Goal: Communication & Community: Answer question/provide support

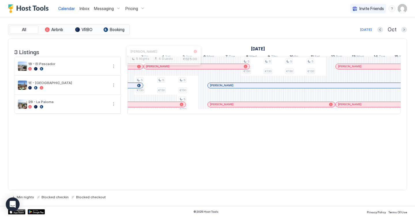
click at [161, 69] on div at bounding box center [161, 66] width 5 height 5
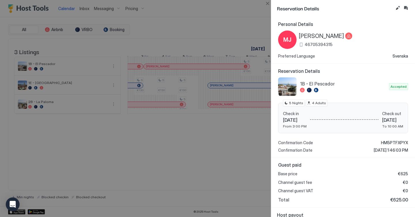
click at [319, 36] on span "[PERSON_NAME]" at bounding box center [321, 36] width 45 height 7
click at [320, 44] on span "46705394315" at bounding box center [318, 44] width 28 height 5
click at [263, 25] on div at bounding box center [207, 108] width 415 height 217
click at [255, 25] on div at bounding box center [207, 108] width 415 height 217
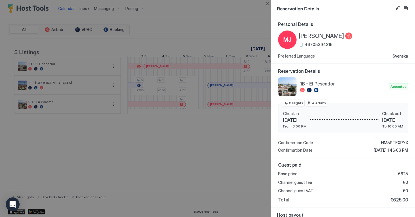
click at [255, 25] on div at bounding box center [207, 108] width 415 height 217
click at [352, 39] on div "[PERSON_NAME] 46705394315" at bounding box center [343, 40] width 130 height 18
click at [352, 30] on div "Personal Details [PERSON_NAME] 46705394315 Preferred Language Svenska" at bounding box center [343, 39] width 130 height 37
click at [352, 7] on button "Inbox" at bounding box center [405, 8] width 7 height 7
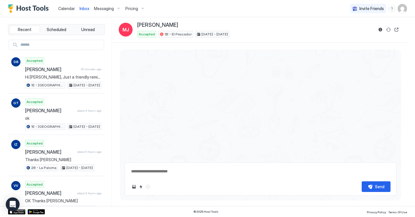
click at [308, 34] on div "Accepted 1B - El Pescador [DATE] - [DATE]" at bounding box center [255, 34] width 236 height 7
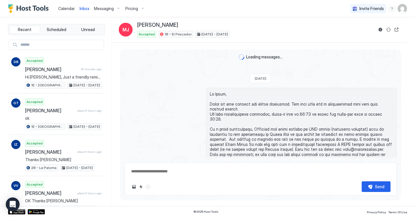
type textarea "*"
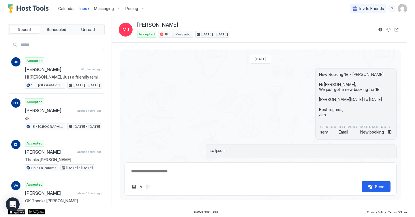
scroll to position [200, 0]
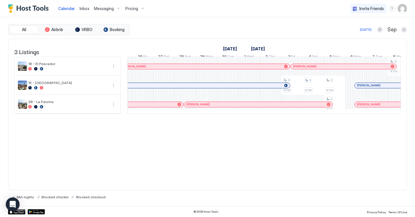
scroll to position [0, 414]
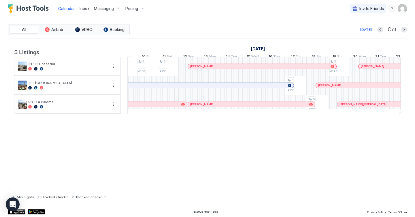
click at [199, 69] on div at bounding box center [198, 66] width 5 height 5
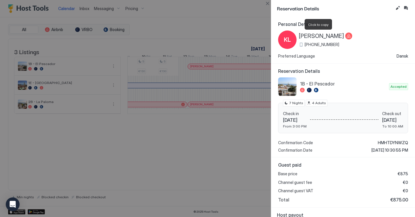
click at [315, 35] on span "[PERSON_NAME]" at bounding box center [321, 36] width 45 height 7
click at [315, 44] on span "[PHONE_NUMBER]" at bounding box center [321, 44] width 35 height 5
click at [314, 44] on span "[PHONE_NUMBER]" at bounding box center [321, 44] width 35 height 5
click at [237, 38] on div at bounding box center [207, 108] width 415 height 217
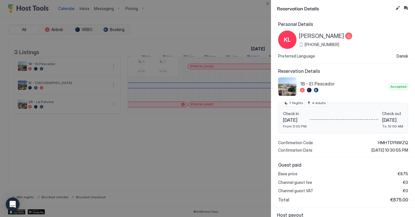
click at [237, 38] on div at bounding box center [207, 108] width 415 height 217
click at [237, 144] on div at bounding box center [207, 108] width 415 height 217
click at [352, 6] on button "Edit reservation" at bounding box center [397, 8] width 7 height 7
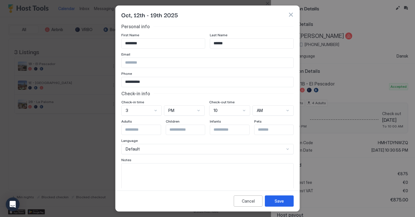
click at [344, 19] on div at bounding box center [207, 108] width 415 height 217
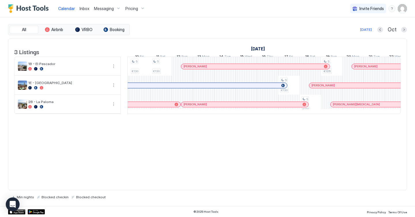
scroll to position [0, 702]
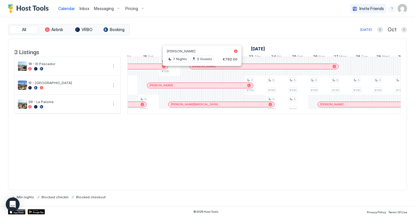
click at [200, 69] on div at bounding box center [199, 66] width 5 height 5
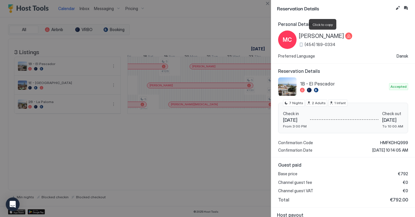
click at [314, 35] on span "[PERSON_NAME]" at bounding box center [321, 36] width 45 height 7
click at [311, 44] on span "(454) 189-0334" at bounding box center [319, 44] width 31 height 5
click at [352, 8] on button "Edit reservation" at bounding box center [397, 8] width 7 height 7
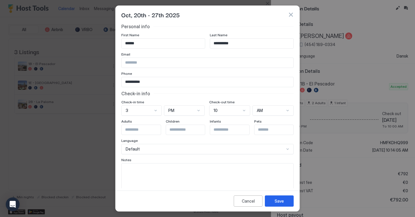
click at [350, 23] on div at bounding box center [207, 108] width 415 height 217
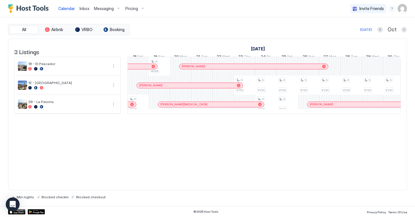
scroll to position [0, 476]
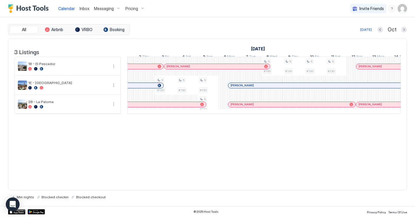
click at [257, 88] on div at bounding box center [256, 85] width 5 height 5
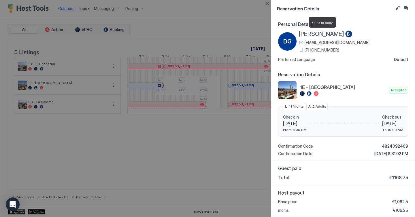
click at [322, 34] on span "[PERSON_NAME]" at bounding box center [321, 34] width 45 height 7
click at [343, 43] on span "[EMAIL_ADDRESS][DOMAIN_NAME]" at bounding box center [336, 42] width 65 height 5
click at [323, 50] on span "[PHONE_NUMBER]" at bounding box center [321, 50] width 35 height 5
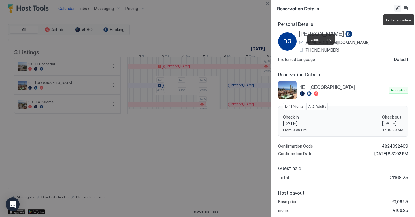
click at [352, 8] on button "Edit reservation" at bounding box center [397, 8] width 7 height 7
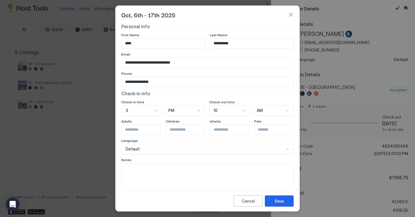
click at [292, 15] on button "button" at bounding box center [291, 15] width 6 height 6
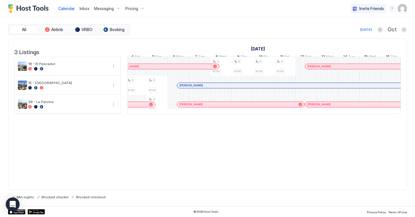
scroll to position [0, 607]
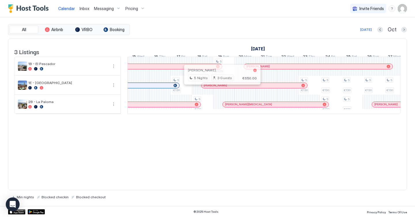
click at [220, 88] on div at bounding box center [220, 85] width 5 height 5
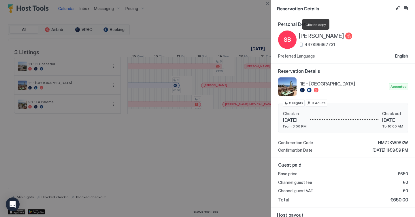
click at [307, 36] on span "[PERSON_NAME]" at bounding box center [321, 36] width 45 height 7
click at [318, 43] on span "447896667731" at bounding box center [319, 44] width 30 height 5
click at [352, 8] on button "Edit reservation" at bounding box center [397, 8] width 7 height 7
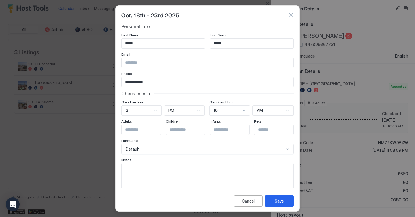
click at [292, 15] on button "button" at bounding box center [291, 15] width 6 height 6
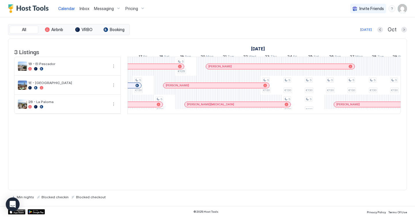
scroll to position [0, 433]
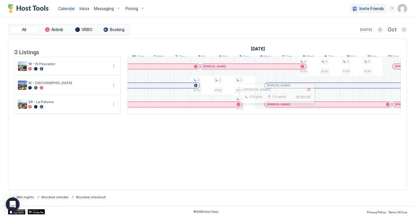
click at [275, 107] on div at bounding box center [274, 104] width 5 height 5
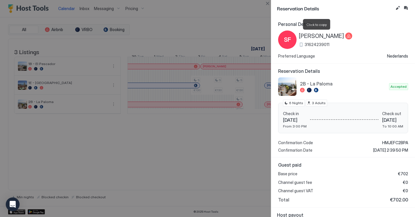
click at [316, 36] on span "[PERSON_NAME]" at bounding box center [321, 36] width 45 height 7
click at [315, 40] on div "[PERSON_NAME] 31624239011" at bounding box center [325, 40] width 53 height 15
click at [311, 44] on span "31624239011" at bounding box center [316, 44] width 25 height 5
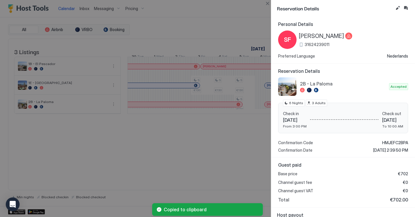
click at [311, 44] on span "31624239011" at bounding box center [316, 44] width 25 height 5
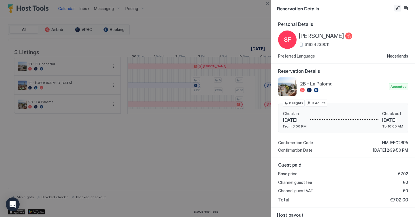
click at [352, 7] on button "Edit reservation" at bounding box center [397, 8] width 7 height 7
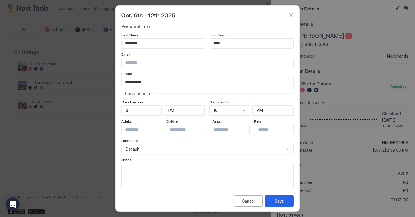
click at [289, 14] on button "button" at bounding box center [291, 15] width 6 height 6
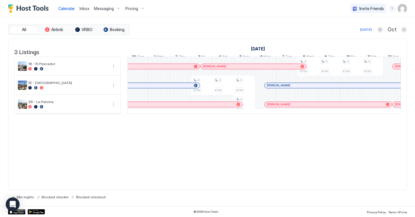
click at [266, 25] on div "All Airbnb VRBO Booking [DATE] Oct" at bounding box center [207, 29] width 398 height 11
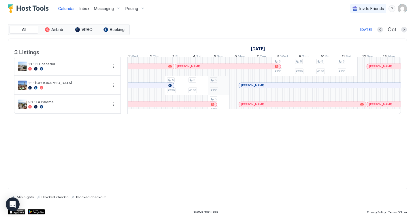
scroll to position [0, 94]
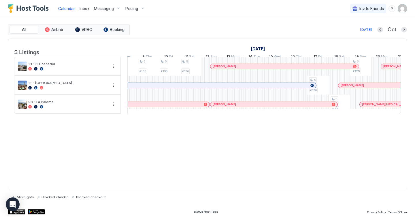
click at [217, 107] on div at bounding box center [217, 104] width 5 height 5
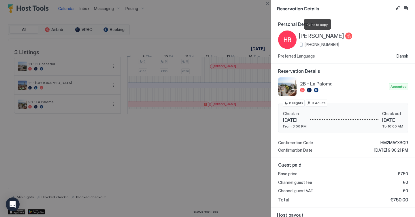
click at [319, 36] on span "[PERSON_NAME]" at bounding box center [321, 36] width 45 height 7
click at [319, 46] on span "[PHONE_NUMBER]" at bounding box center [321, 44] width 35 height 5
click at [352, 8] on button "Edit reservation" at bounding box center [397, 8] width 7 height 7
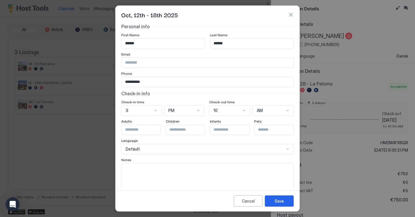
click at [290, 16] on button "button" at bounding box center [291, 15] width 6 height 6
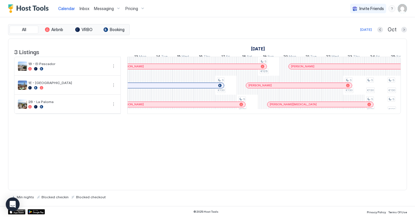
scroll to position [0, 348]
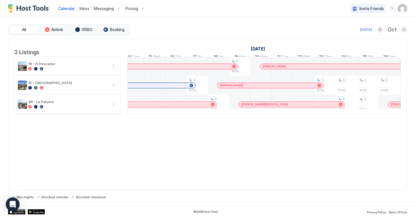
click at [251, 107] on div at bounding box center [251, 104] width 5 height 5
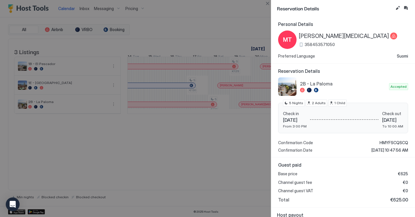
click at [320, 36] on span "[PERSON_NAME][MEDICAL_DATA]" at bounding box center [344, 36] width 90 height 7
click at [317, 45] on span "358453571050" at bounding box center [319, 44] width 30 height 5
click at [319, 45] on span "358453571050" at bounding box center [319, 44] width 30 height 5
click at [352, 8] on button "Edit reservation" at bounding box center [397, 8] width 7 height 7
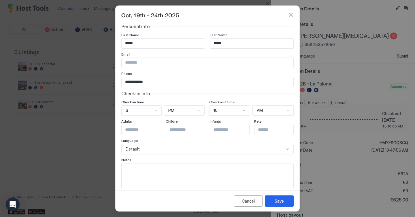
click at [291, 14] on button "button" at bounding box center [291, 15] width 6 height 6
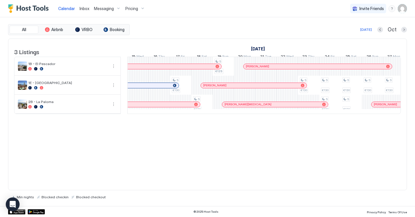
scroll to position [0, 389]
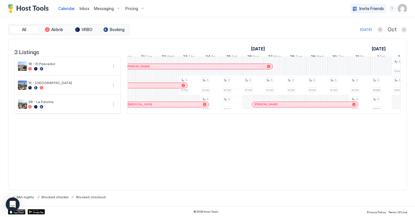
click at [259, 107] on div at bounding box center [259, 104] width 5 height 5
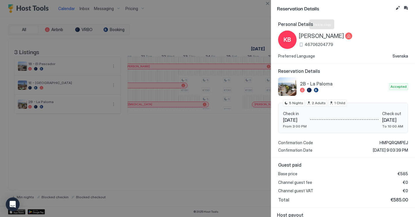
click at [305, 34] on span "[PERSON_NAME]" at bounding box center [321, 36] width 45 height 7
click at [309, 44] on span "46706204779" at bounding box center [318, 44] width 29 height 5
click at [352, 8] on button "Edit reservation" at bounding box center [397, 8] width 7 height 7
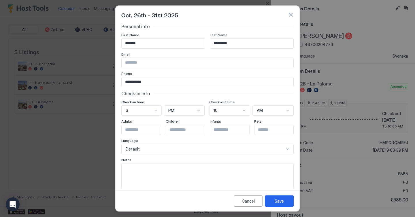
click at [290, 15] on button "button" at bounding box center [291, 15] width 6 height 6
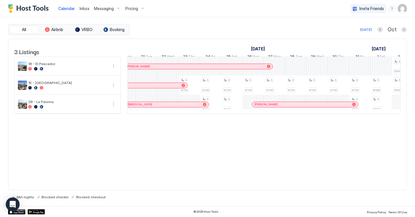
click at [271, 11] on div "Calendar Inbox Messaging Pricing Invite Friends [PERSON_NAME]" at bounding box center [207, 8] width 415 height 17
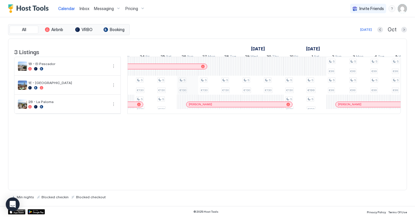
scroll to position [0, 568]
click at [233, 8] on div "Calendar Inbox Messaging Pricing Invite Friends [PERSON_NAME]" at bounding box center [207, 8] width 415 height 17
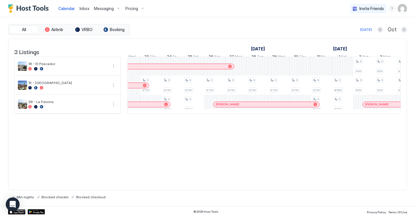
scroll to position [0, 525]
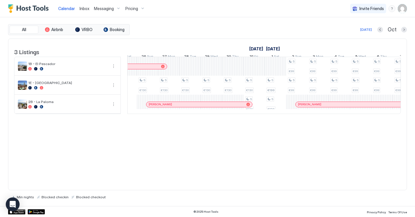
click at [212, 26] on div "[DATE] Oct" at bounding box center [269, 29] width 276 height 7
click at [219, 9] on div "Calendar Inbox Messaging Pricing Invite Friends [PERSON_NAME]" at bounding box center [207, 8] width 415 height 17
